Goal: Find specific fact: Find specific fact

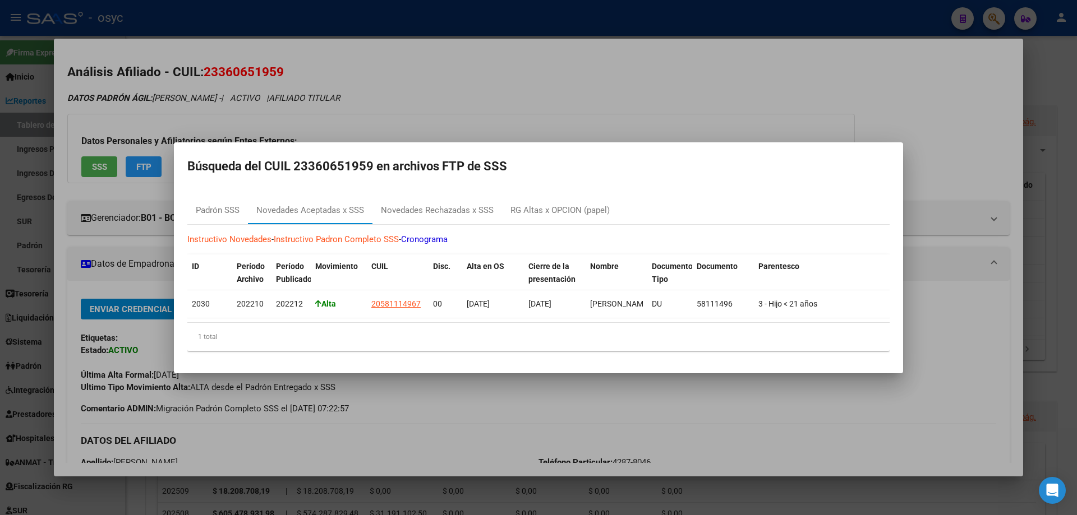
click at [646, 25] on div at bounding box center [538, 257] width 1077 height 515
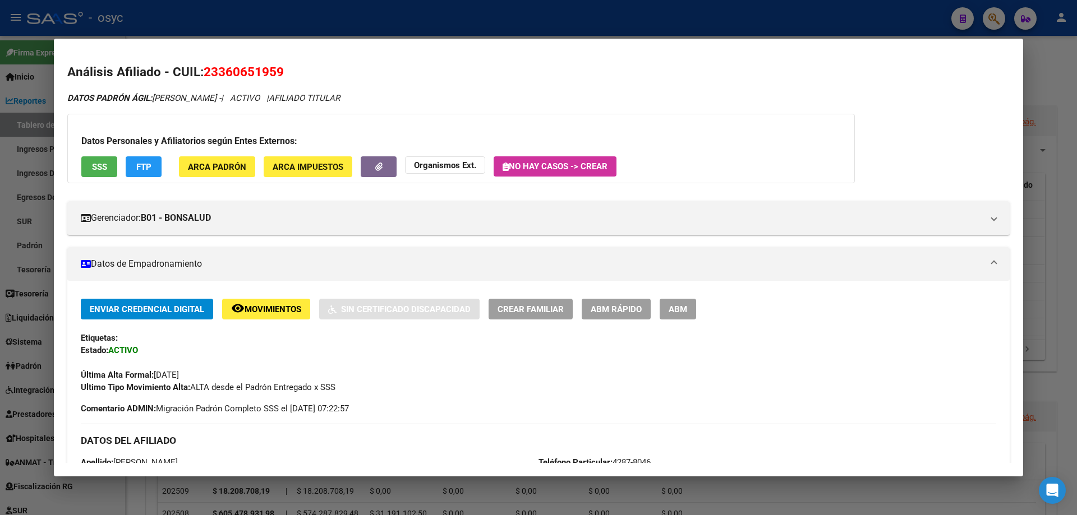
click at [992, 19] on div at bounding box center [538, 257] width 1077 height 515
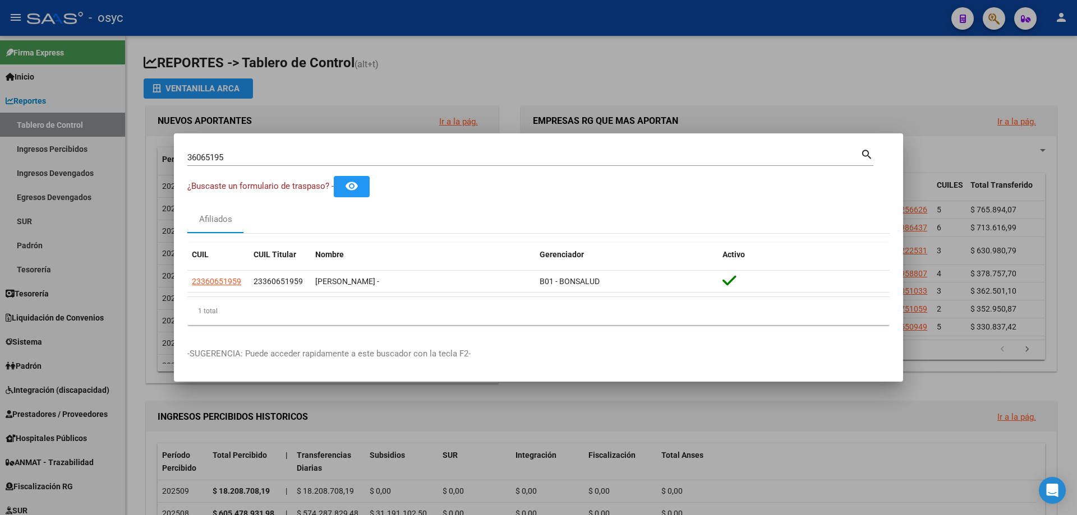
click at [993, 19] on div at bounding box center [538, 257] width 1077 height 515
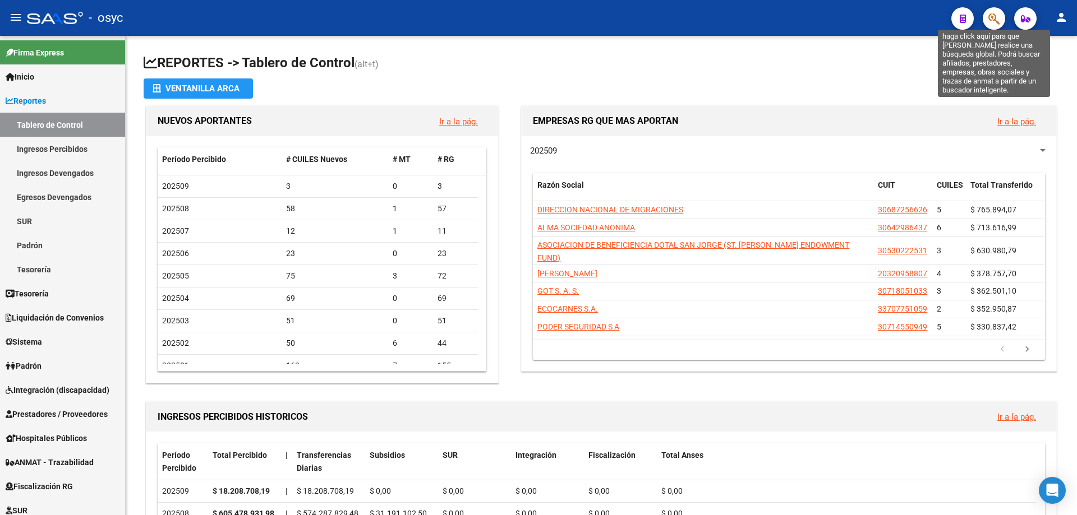
click at [995, 19] on icon "button" at bounding box center [993, 18] width 11 height 13
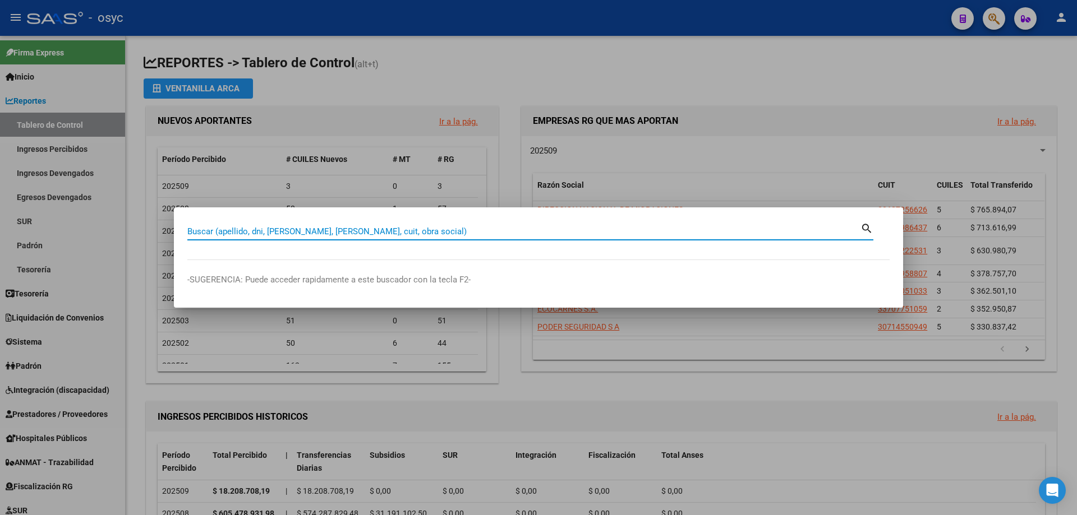
click at [621, 231] on input "Buscar (apellido, dni, [PERSON_NAME], [PERSON_NAME], cuit, obra social)" at bounding box center [523, 232] width 673 height 10
click at [473, 232] on input "Buscar (apellido, dni, [PERSON_NAME], [PERSON_NAME], cuit, obra social)" at bounding box center [523, 232] width 673 height 10
paste input "20-40744800-1"
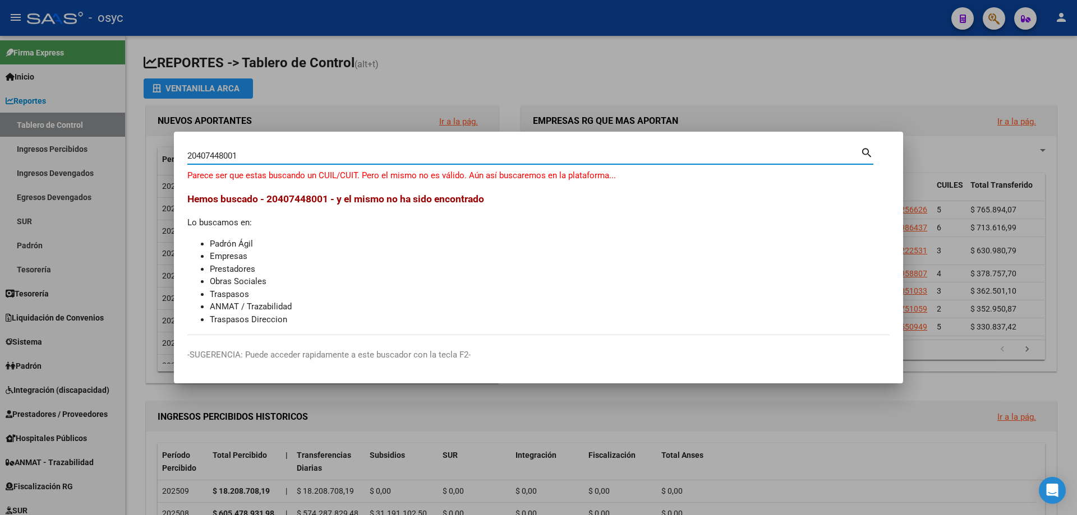
click at [316, 160] on input "20407448001" at bounding box center [523, 156] width 673 height 10
drag, startPoint x: 316, startPoint y: 160, endPoint x: 18, endPoint y: 141, distance: 298.9
click at [18, 141] on div "20-40744800-1 Buscar (apellido, dni, cuil, [PERSON_NAME], cuit, obra social) se…" at bounding box center [538, 257] width 1077 height 515
click at [195, 153] on input "20407448001" at bounding box center [523, 156] width 673 height 10
type input "40744800"
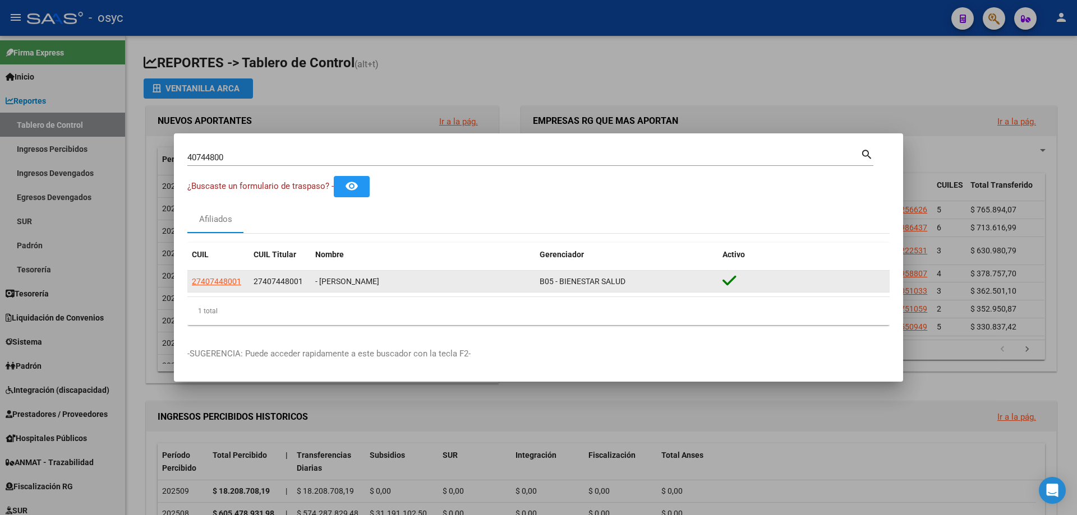
drag, startPoint x: 251, startPoint y: 281, endPoint x: 302, endPoint y: 279, distance: 51.1
click at [302, 279] on datatable-body-cell "27407448001" at bounding box center [280, 282] width 62 height 22
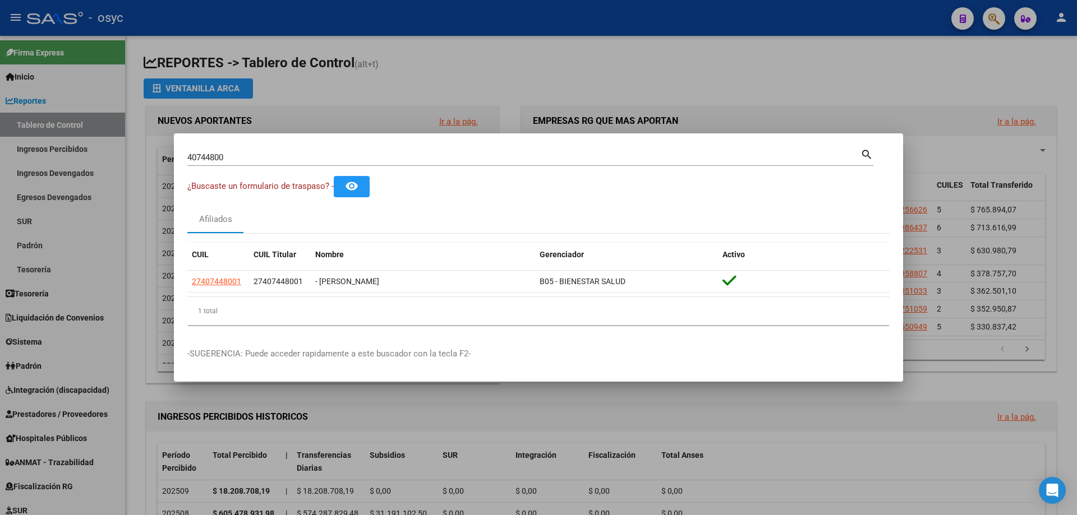
copy span "27407448001"
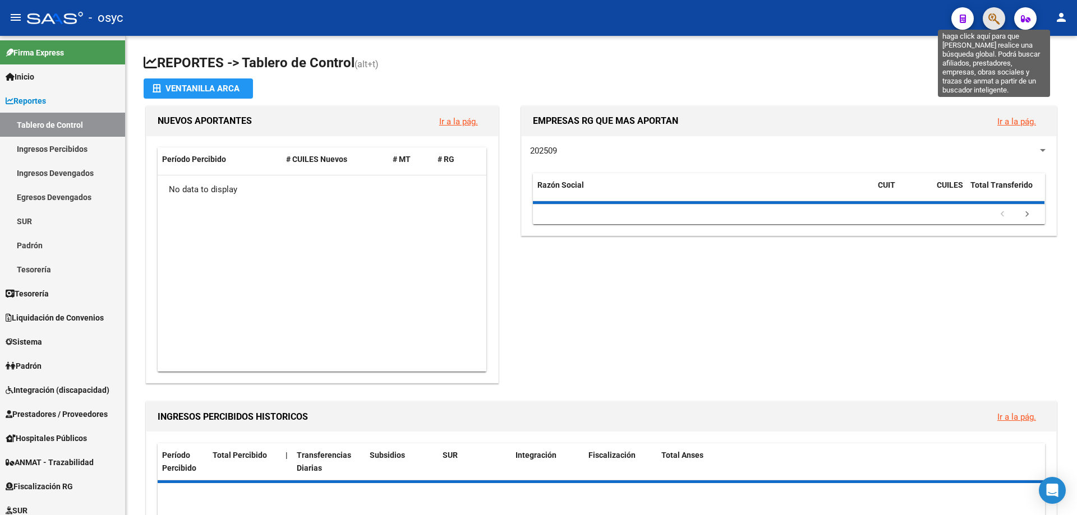
click at [996, 19] on icon "button" at bounding box center [993, 18] width 11 height 13
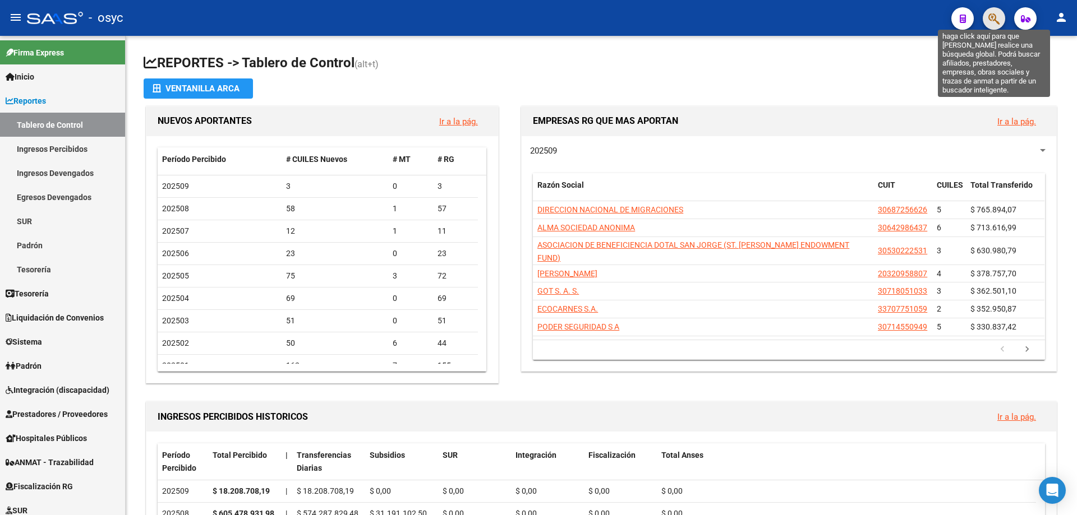
click at [989, 16] on icon "button" at bounding box center [993, 18] width 11 height 13
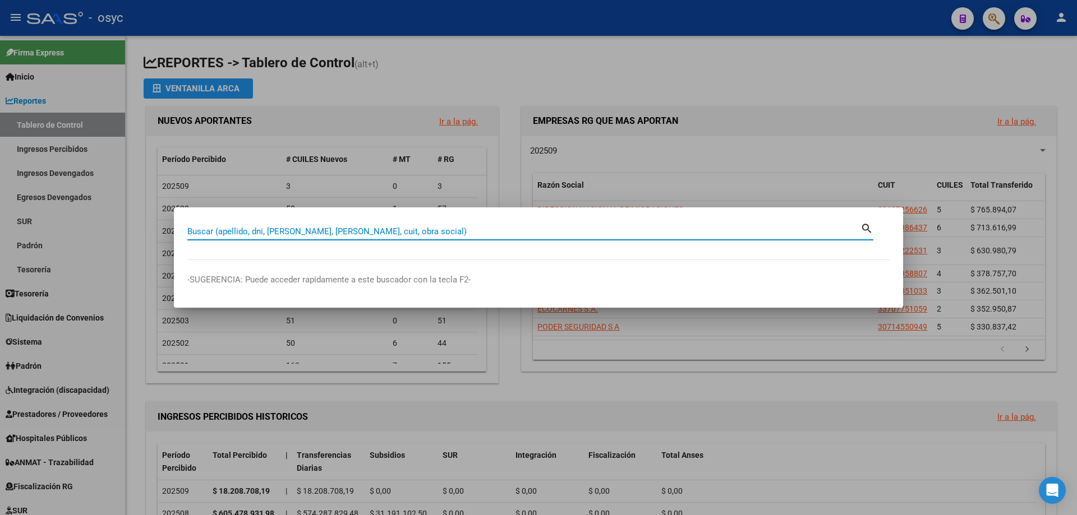
click at [442, 233] on input "Buscar (apellido, dni, [PERSON_NAME], [PERSON_NAME], cuit, obra social)" at bounding box center [523, 232] width 673 height 10
